Goal: Complete application form

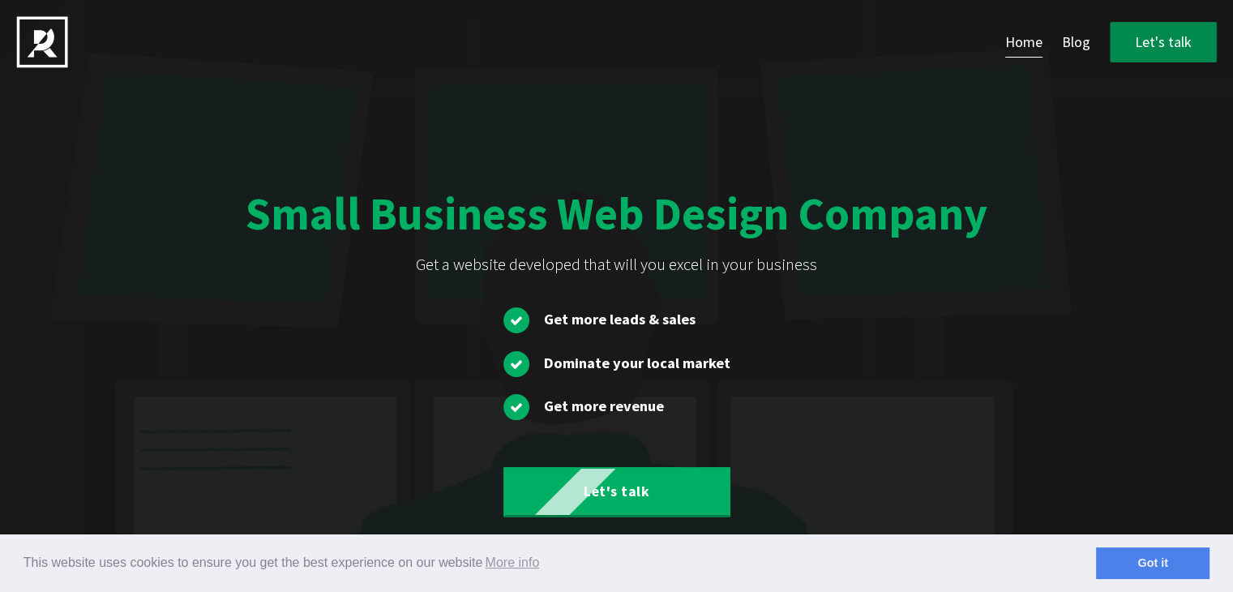
drag, startPoint x: 1182, startPoint y: 15, endPoint x: 1173, endPoint y: 27, distance: 15.1
click at [1180, 19] on header "Home Blog Let's talk" at bounding box center [616, 42] width 1233 height 84
click at [1173, 27] on link "Let's talk" at bounding box center [1162, 42] width 107 height 41
click at [57, 28] on div at bounding box center [28, 16] width 57 height 32
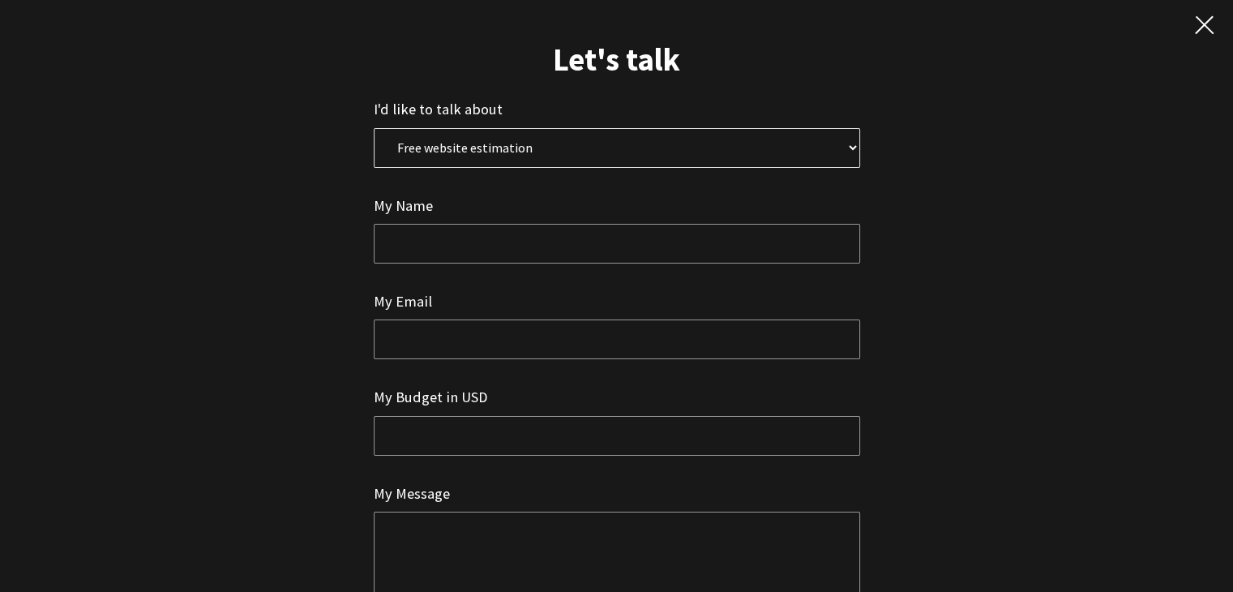
click at [471, 153] on select "Free website estimation Free website audit Other" at bounding box center [617, 148] width 486 height 40
click at [374, 128] on select "Free website estimation Free website audit Other" at bounding box center [617, 148] width 486 height 40
click at [441, 247] on input "text" at bounding box center [617, 244] width 486 height 40
type input "[PERSON_NAME]"
type input "[EMAIL_ADDRESS][DOMAIN_NAME]"
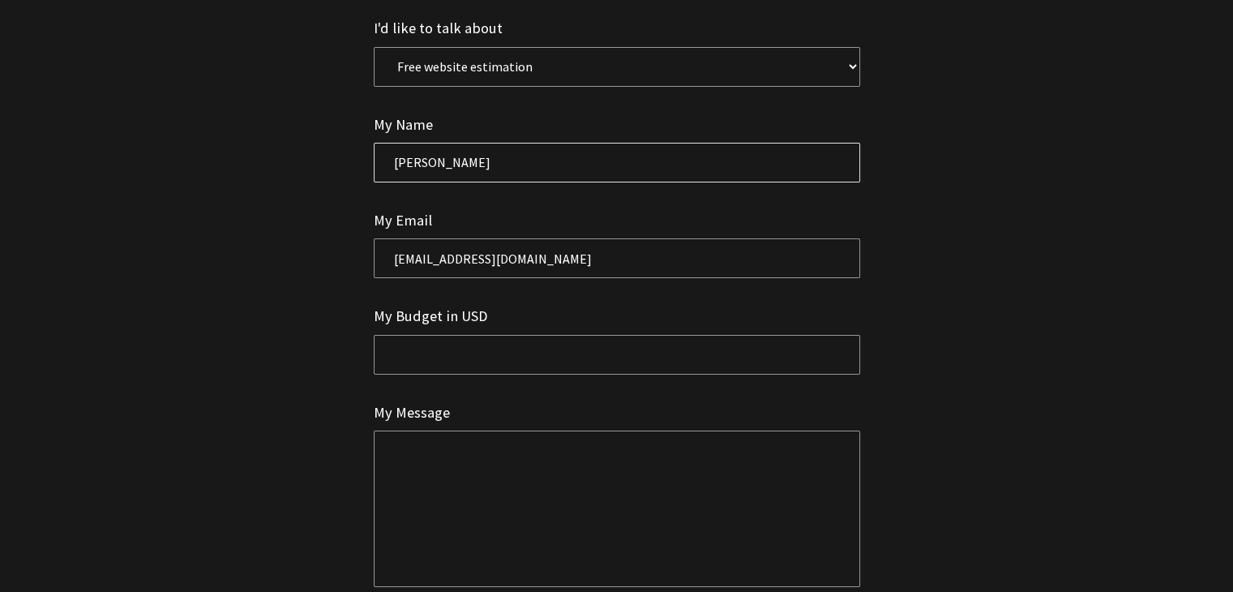
scroll to position [162, 0]
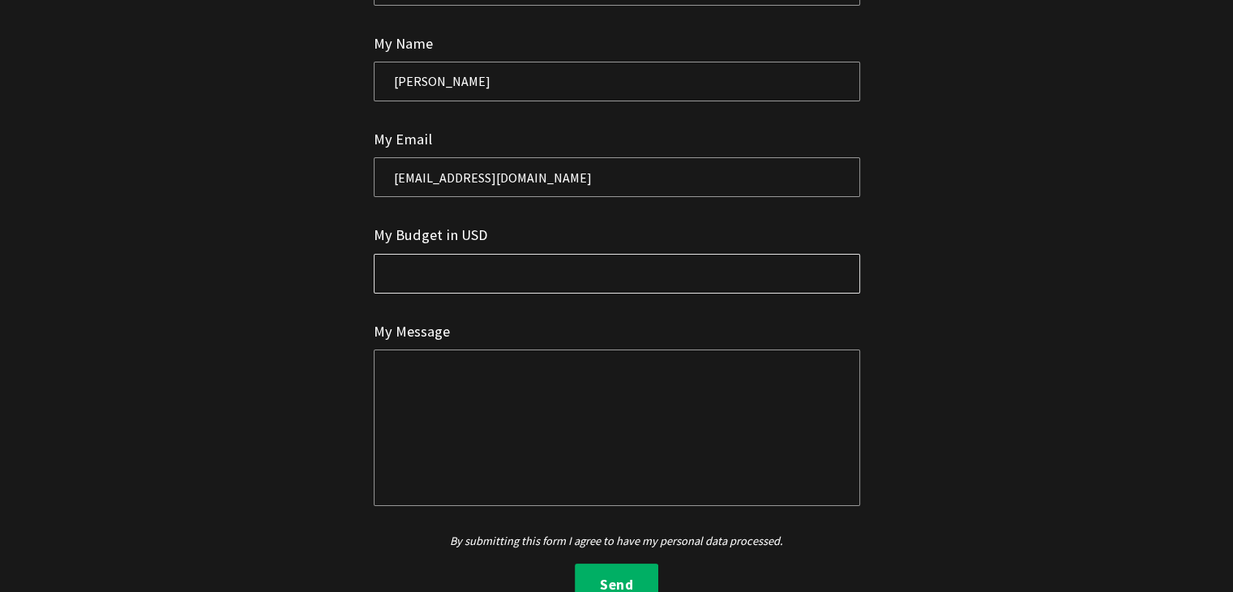
click at [437, 260] on input "text" at bounding box center [617, 274] width 486 height 40
type input "10000"
click at [406, 425] on textarea at bounding box center [617, 427] width 486 height 156
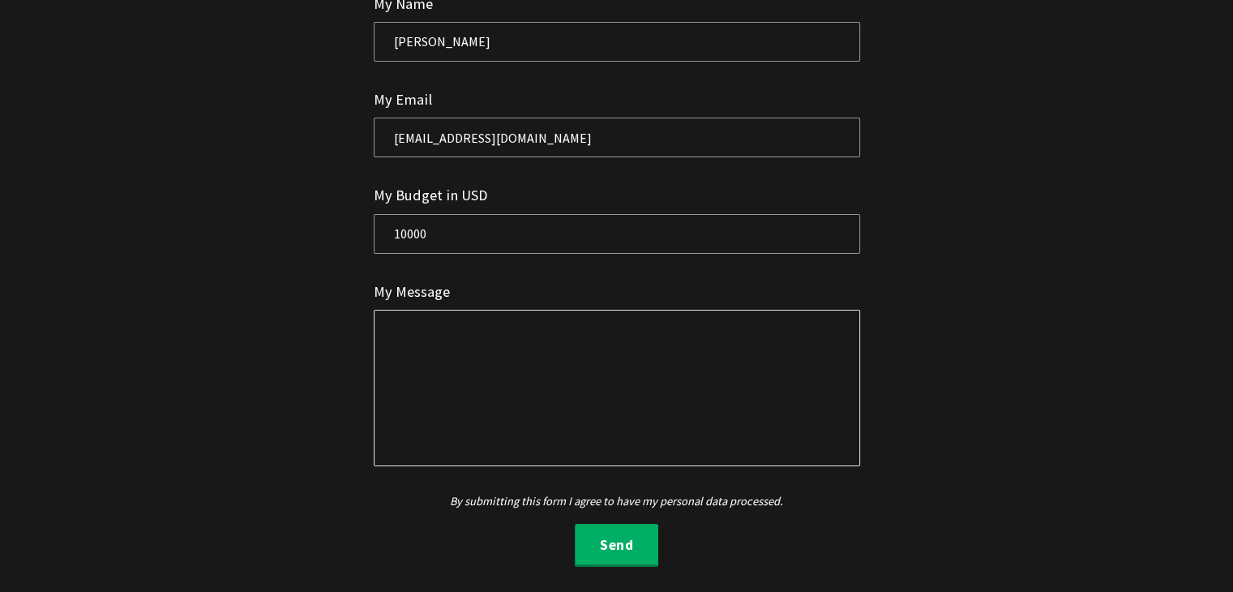
paste textarea "Hey team! I’m reaching out because we’re recognizing standout work in design, m…"
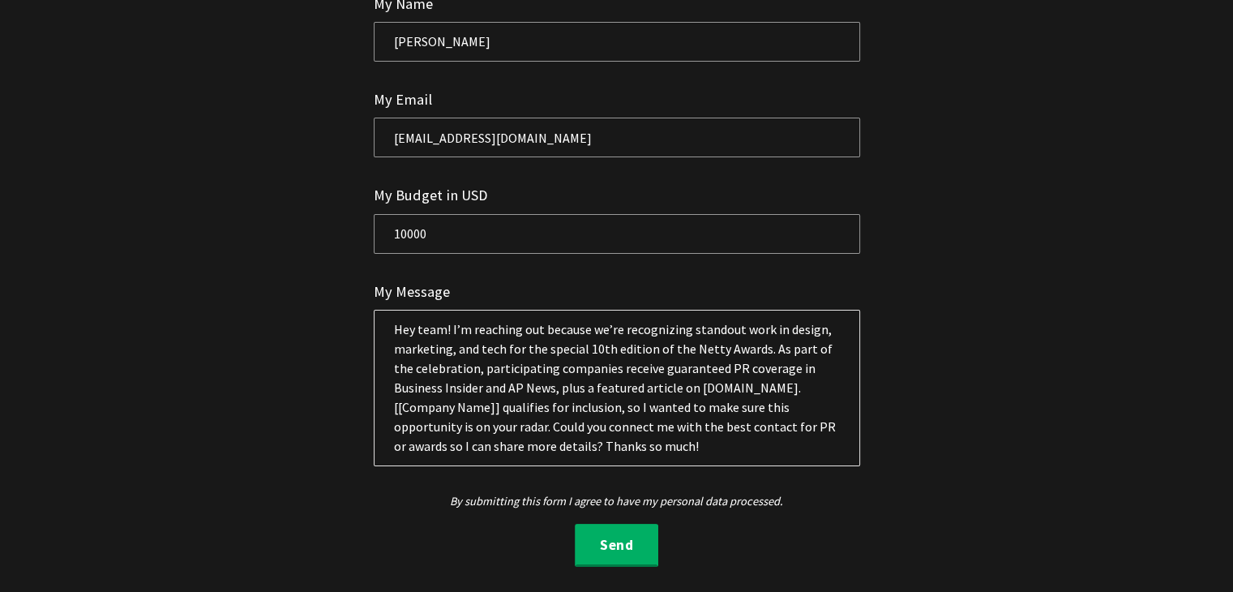
scroll to position [9, 0]
drag, startPoint x: 386, startPoint y: 393, endPoint x: 488, endPoint y: 399, distance: 102.3
click at [488, 399] on textarea "Hey team! I’m reaching out because we’re recognizing standout work in design, m…" at bounding box center [617, 388] width 486 height 156
paste textarea "[PERSON_NAME]"
type textarea "Hey team! I’m reaching out because we’re recognizing standout work in design, m…"
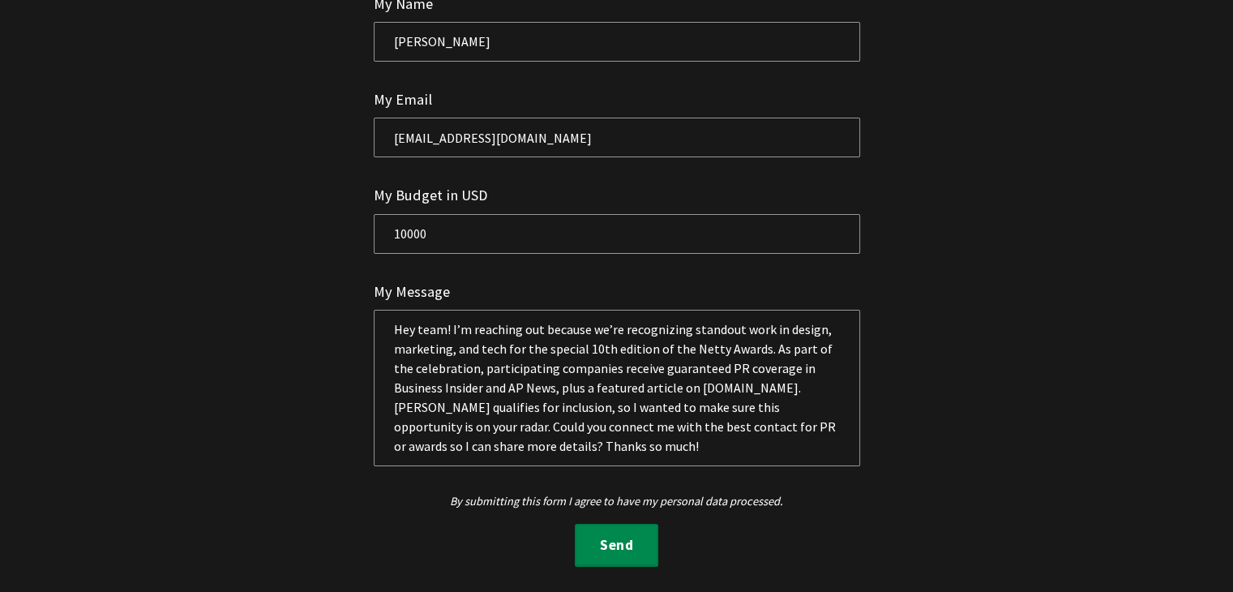
click at [605, 534] on button "Send" at bounding box center [616, 545] width 83 height 44
